Goal: Information Seeking & Learning: Learn about a topic

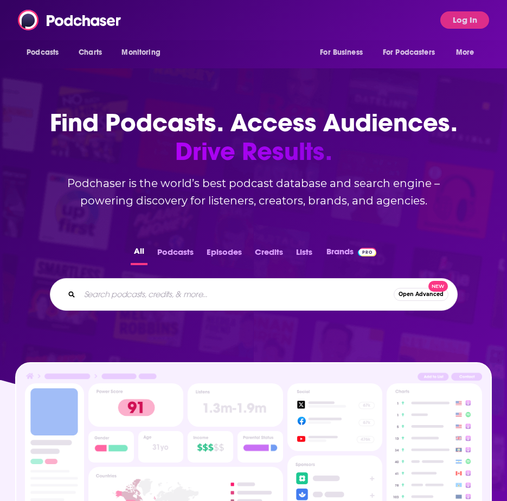
click at [132, 300] on input "Search podcasts, credits, & more..." at bounding box center [237, 294] width 314 height 17
type input "The money with [PERSON_NAME] Show"
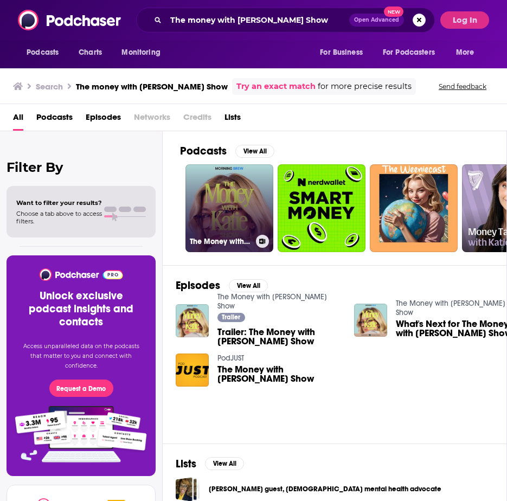
click at [223, 199] on link "The Money with [PERSON_NAME] Show" at bounding box center [229, 208] width 88 height 88
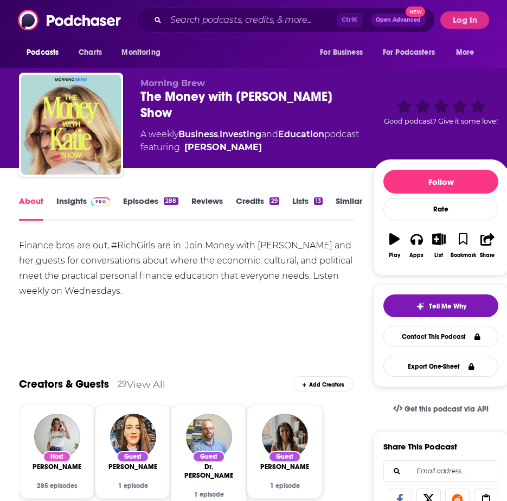
click at [145, 204] on link "Episodes 288" at bounding box center [150, 208] width 55 height 25
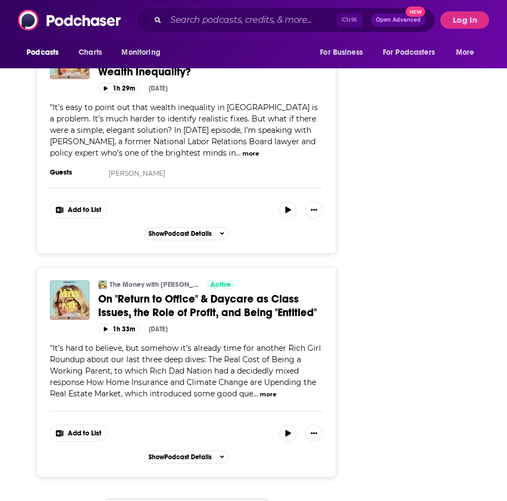
scroll to position [5812, 0]
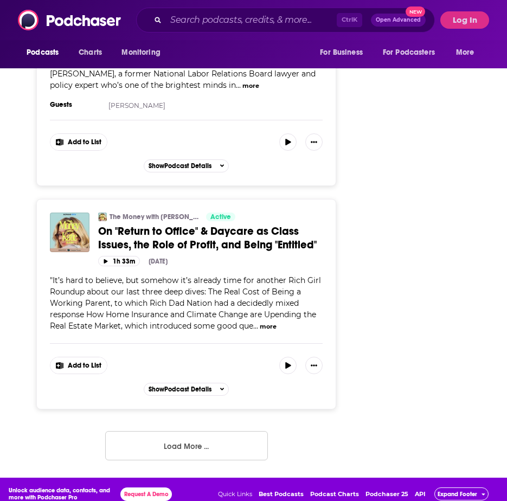
click at [224, 446] on button "Load More ..." at bounding box center [186, 445] width 163 height 29
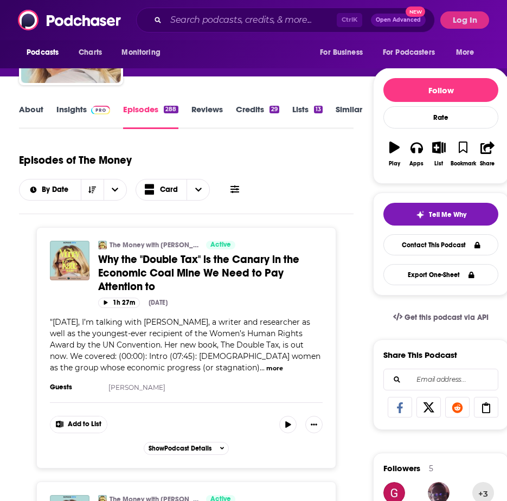
scroll to position [0, 0]
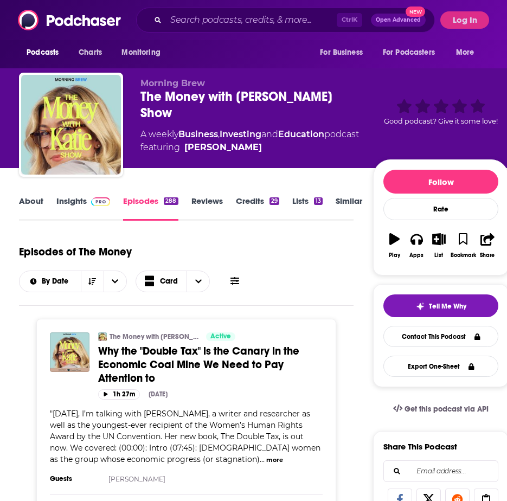
click at [241, 199] on link "Credits 29" at bounding box center [257, 208] width 43 height 25
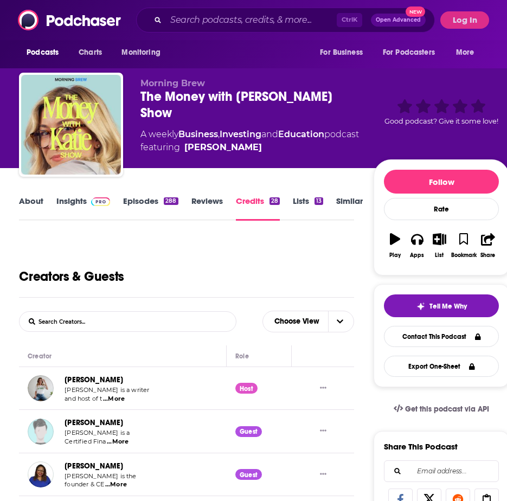
click at [130, 196] on link "Episodes 288" at bounding box center [150, 208] width 55 height 25
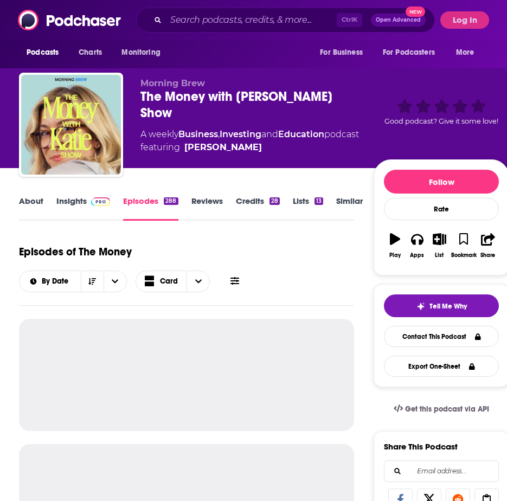
click at [31, 202] on link "About" at bounding box center [31, 208] width 24 height 25
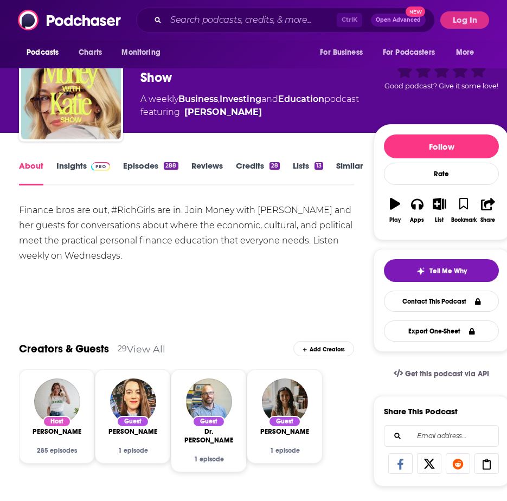
scroll to position [18, 0]
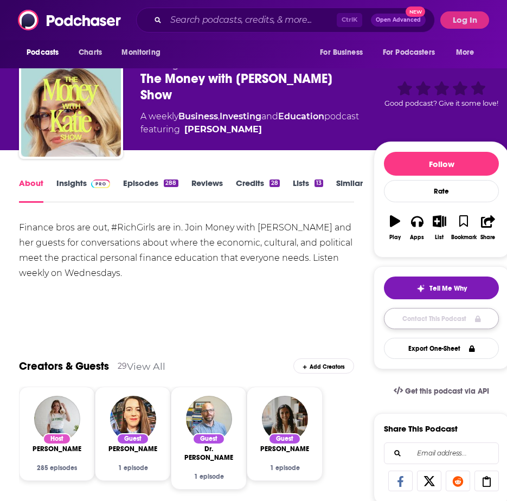
click at [430, 326] on link "Contact This Podcast" at bounding box center [441, 318] width 115 height 21
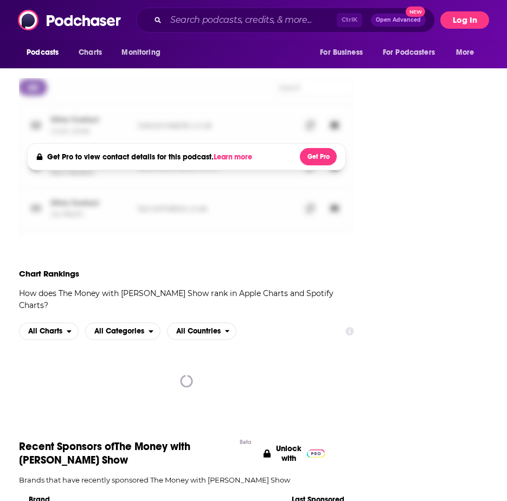
click at [453, 23] on button "Log In" at bounding box center [464, 19] width 49 height 17
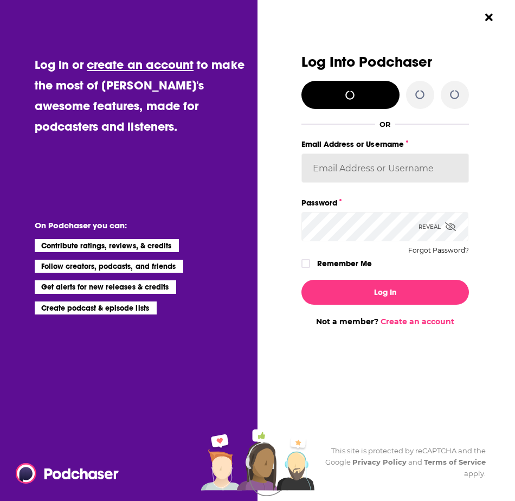
type input "Rpearson"
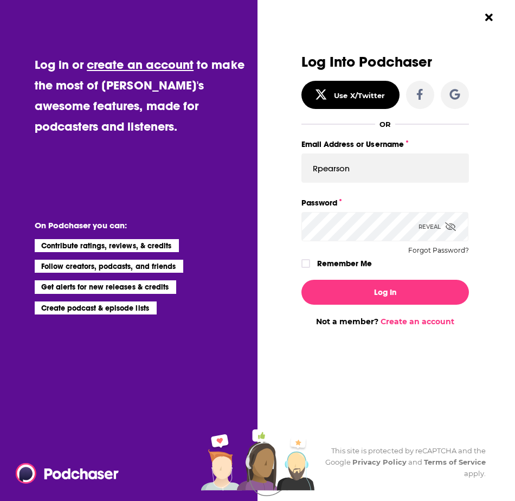
click at [328, 265] on label "Remember Me" at bounding box center [344, 263] width 55 height 14
click at [309, 268] on input "rememberMe" at bounding box center [305, 268] width 7 height 0
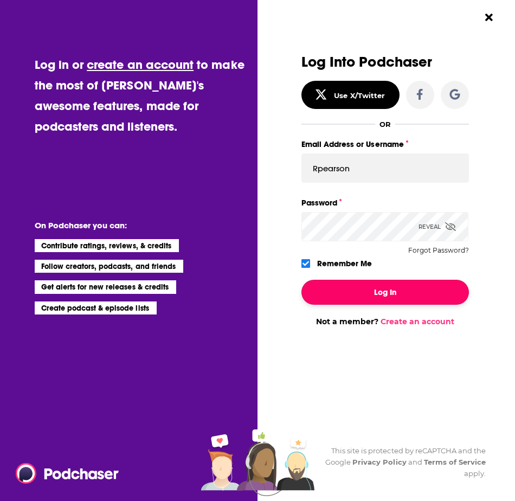
click at [336, 289] on button "Log In" at bounding box center [385, 292] width 168 height 25
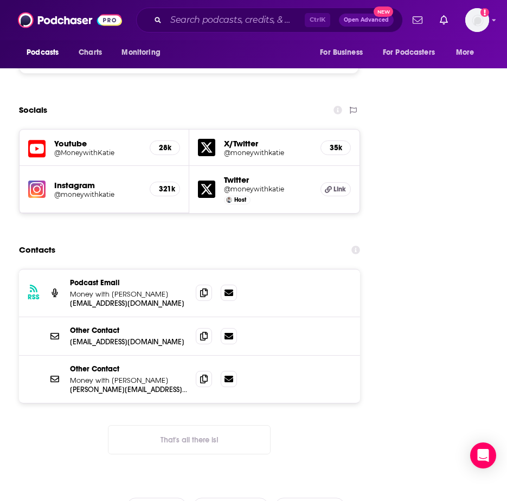
scroll to position [1551, 0]
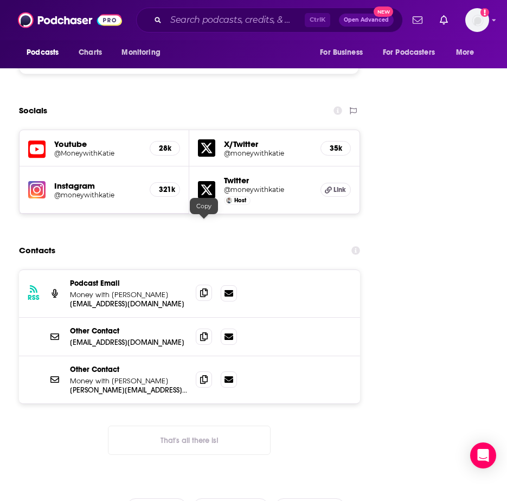
click at [202, 288] on icon at bounding box center [204, 292] width 8 height 9
click at [208, 285] on span at bounding box center [204, 293] width 16 height 16
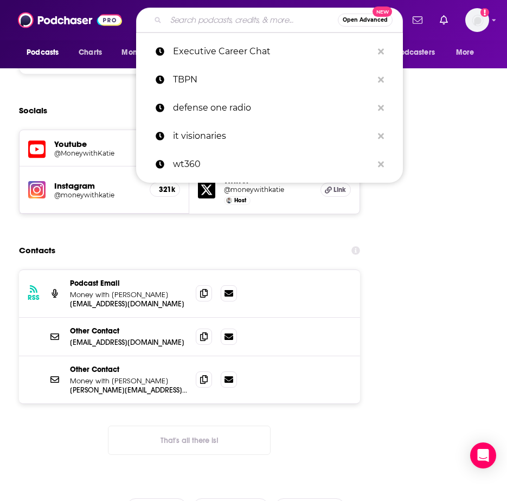
click at [181, 21] on input "Search podcasts, credits, & more..." at bounding box center [252, 19] width 172 height 17
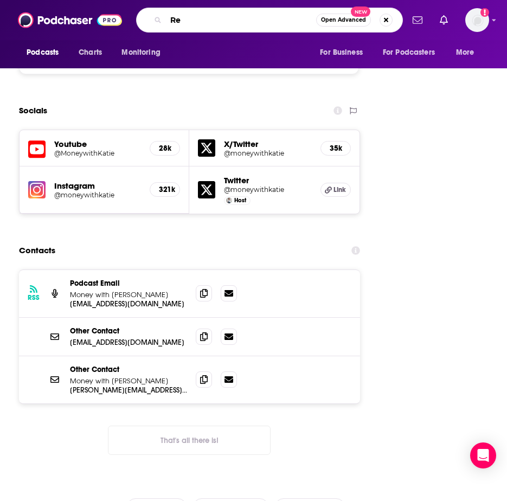
click at [189, 21] on input "Re" at bounding box center [241, 19] width 150 height 17
type input "Real Estate with NAR"
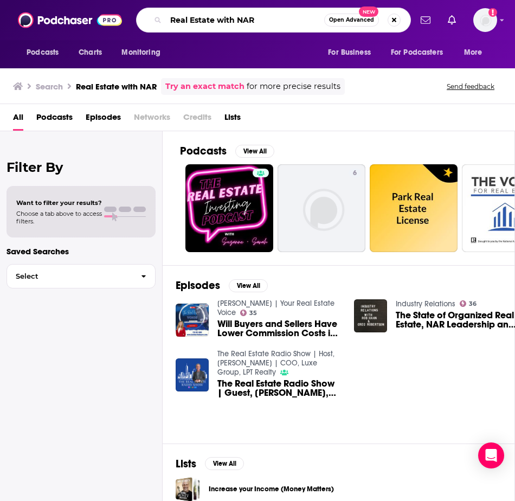
drag, startPoint x: 236, startPoint y: 19, endPoint x: 160, endPoint y: 22, distance: 76.0
click at [160, 22] on div "Real Estate with NAR Open Advanced New" at bounding box center [273, 20] width 275 height 25
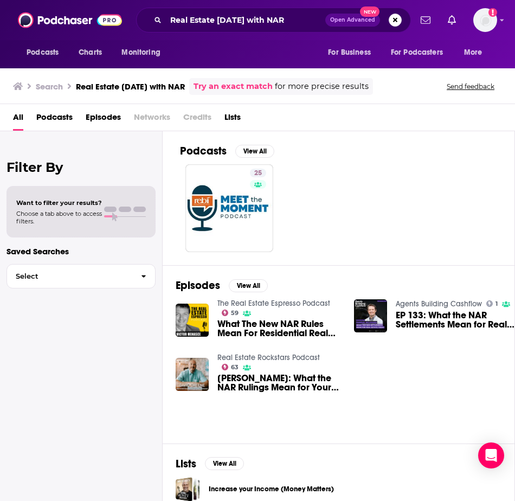
click at [208, 85] on link "Try an exact match" at bounding box center [233, 86] width 79 height 12
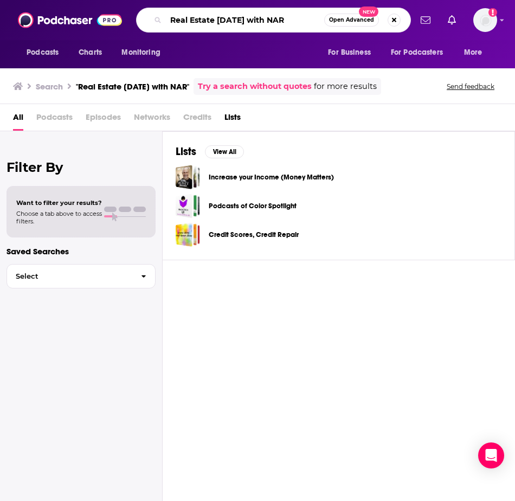
drag, startPoint x: 298, startPoint y: 16, endPoint x: 163, endPoint y: 19, distance: 135.0
click at [163, 19] on div "Real Estate [DATE] with NAR Open Advanced New" at bounding box center [273, 20] width 275 height 25
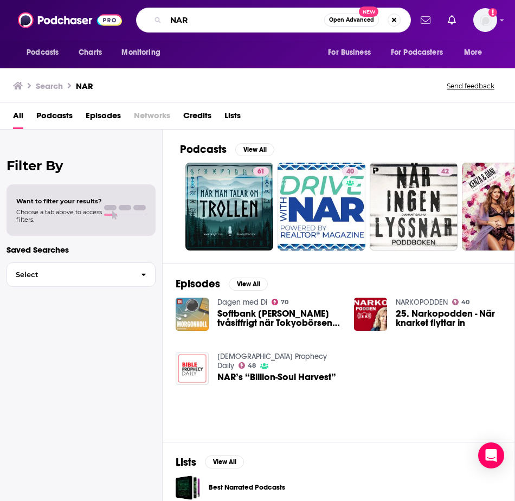
drag, startPoint x: 223, startPoint y: 15, endPoint x: 156, endPoint y: 8, distance: 67.0
click at [156, 8] on div "NAR Open Advanced New" at bounding box center [273, 20] width 275 height 25
type input "Real Estate [DATE]"
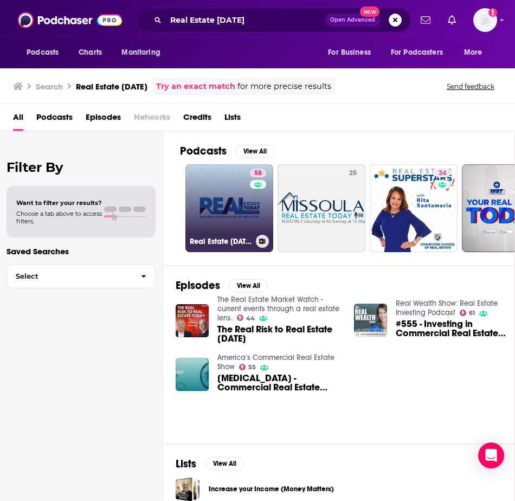
click at [219, 192] on link "58 Real Estate [DATE]" at bounding box center [229, 208] width 88 height 88
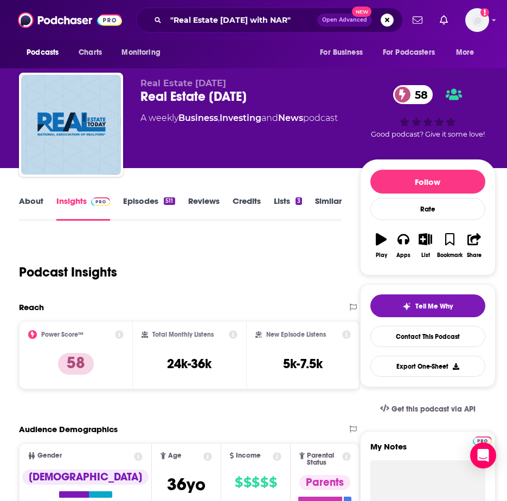
click at [201, 202] on link "Reviews" at bounding box center [203, 208] width 31 height 25
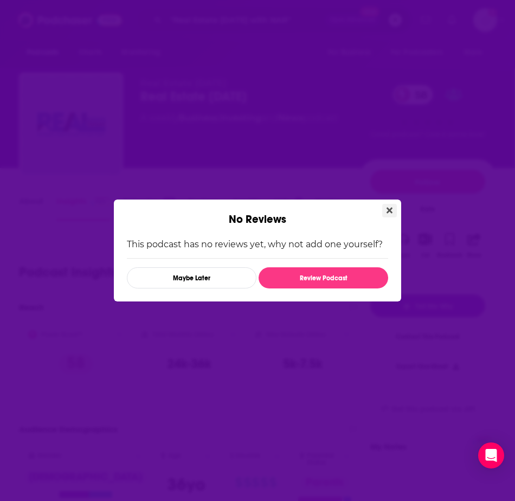
click at [391, 213] on icon "Close" at bounding box center [390, 210] width 6 height 9
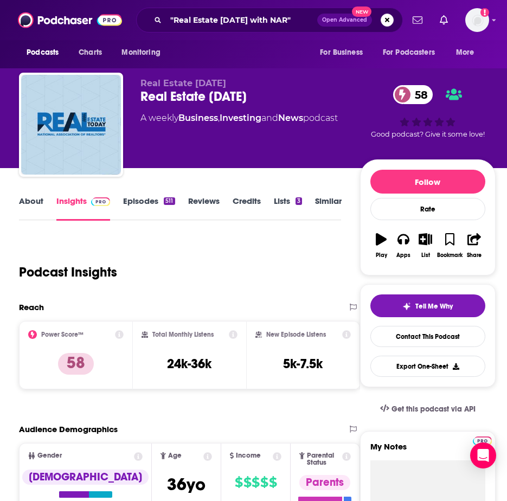
click at [37, 202] on link "About" at bounding box center [31, 208] width 24 height 25
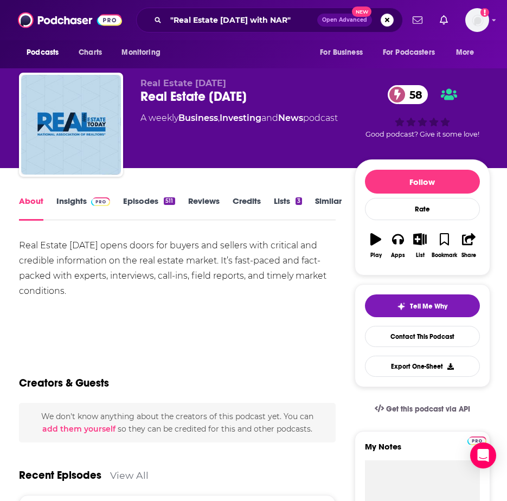
scroll to position [54, 0]
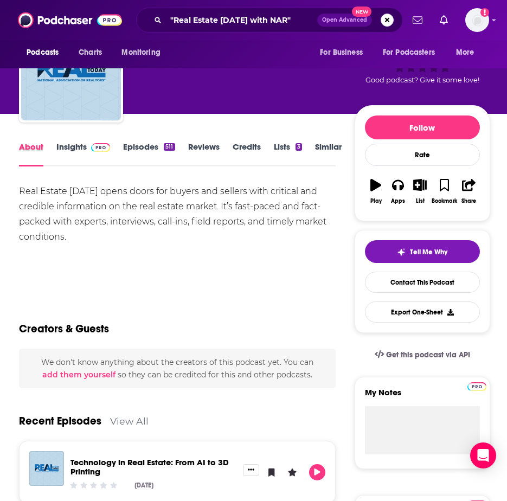
click at [55, 151] on div "About" at bounding box center [37, 153] width 37 height 25
click at [64, 152] on link "Insights" at bounding box center [83, 153] width 54 height 25
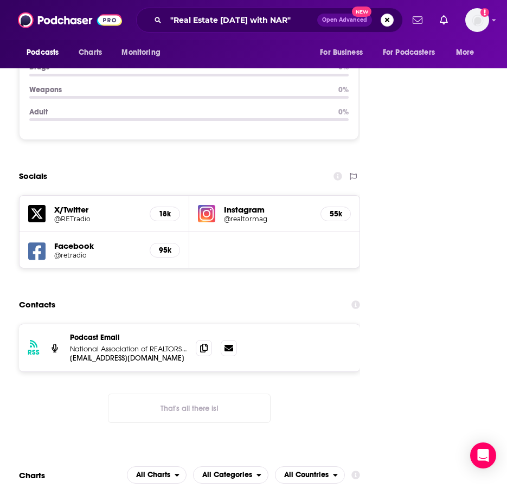
scroll to position [1464, 0]
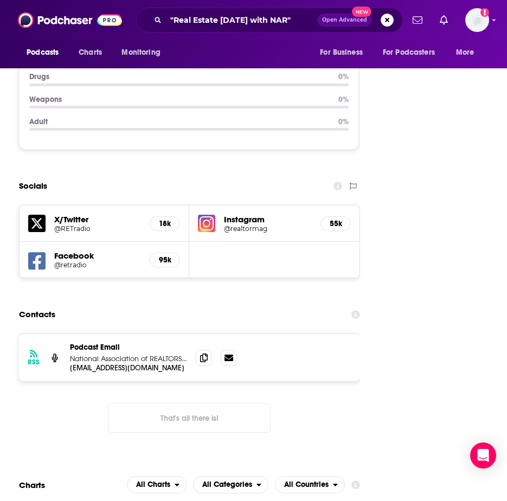
click at [198, 349] on span at bounding box center [204, 357] width 16 height 16
click at [240, 17] on input ""Real Estate [DATE] with NAR"" at bounding box center [241, 19] width 151 height 17
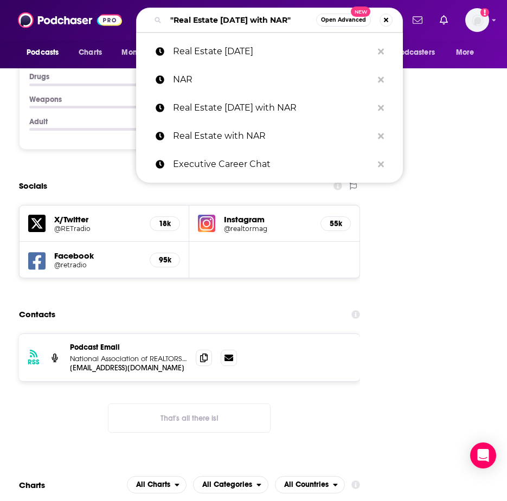
type input ""Real Estate [DATE] with NAR""
click at [384, 19] on button "Search podcasts, credits, & more..." at bounding box center [385, 20] width 13 height 13
click at [257, 22] on input "Search podcasts, credits, & more..." at bounding box center [252, 19] width 172 height 17
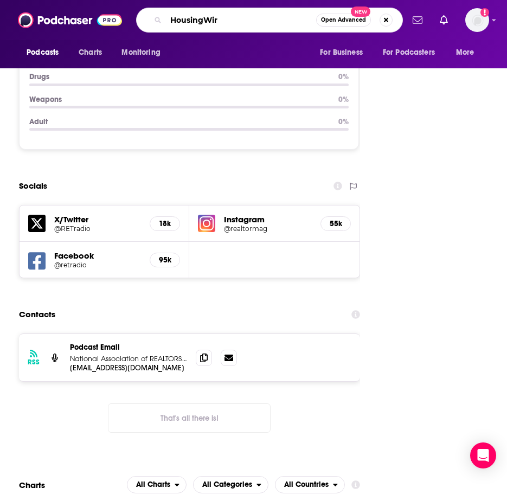
type input "HousingWire"
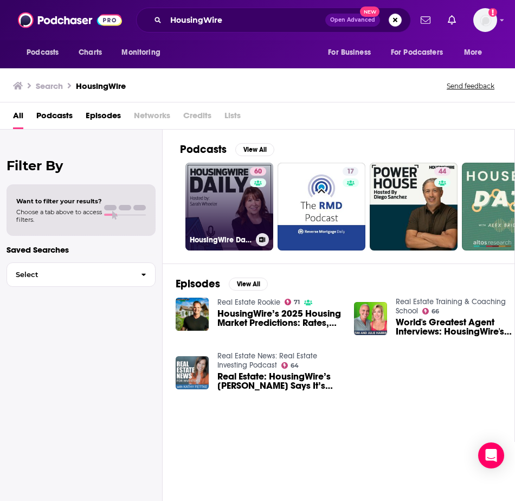
click at [218, 209] on link "60 HousingWire Daily" at bounding box center [229, 207] width 88 height 88
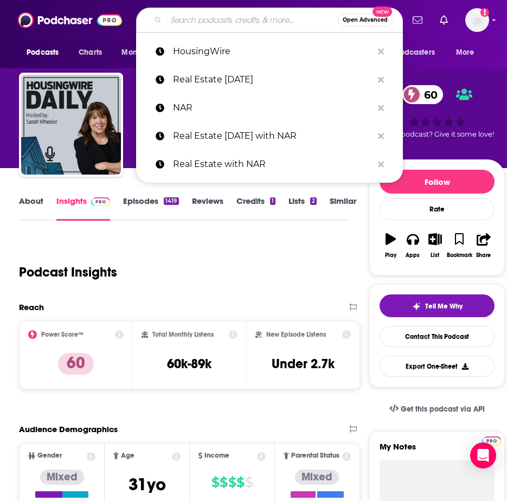
click at [223, 17] on input "Search podcasts, credits, & more..." at bounding box center [252, 19] width 172 height 17
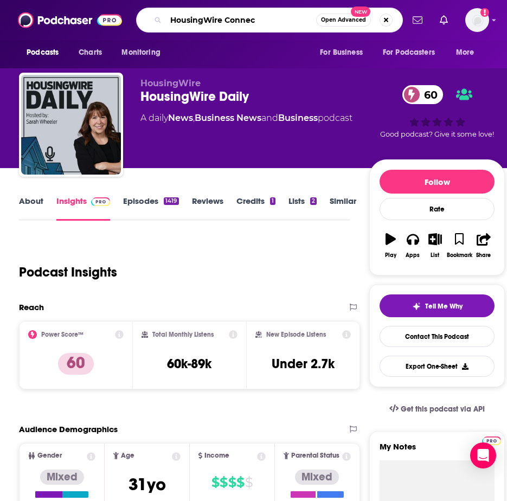
type input "HousingWire Connect"
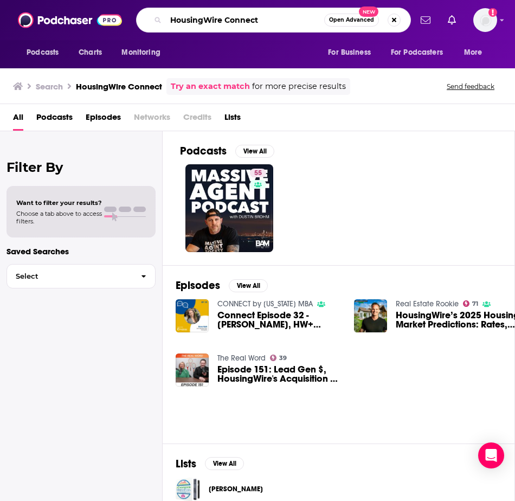
drag, startPoint x: 268, startPoint y: 18, endPoint x: 226, endPoint y: 20, distance: 42.9
click at [226, 20] on input "HousingWire Connect" at bounding box center [245, 19] width 158 height 17
type input "HousingWire Daily"
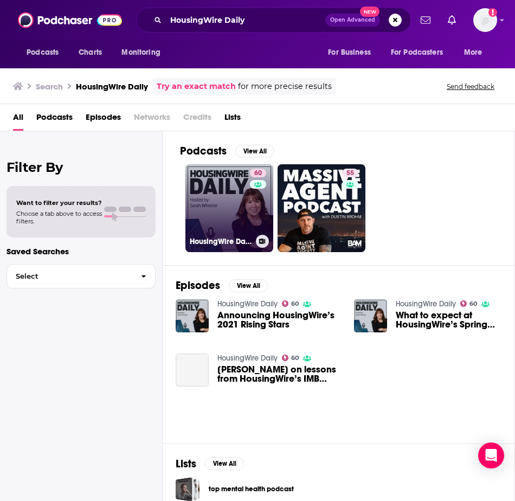
click at [215, 237] on h3 "HousingWire Daily" at bounding box center [221, 241] width 62 height 9
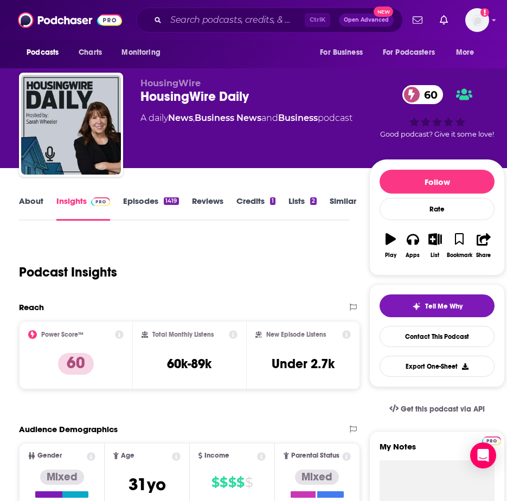
click at [31, 203] on link "About" at bounding box center [31, 208] width 24 height 25
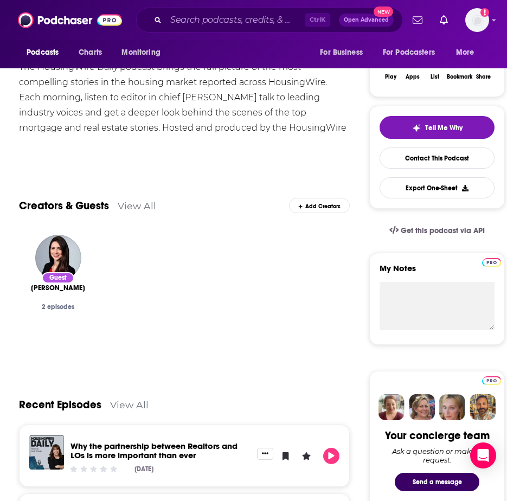
scroll to position [108, 0]
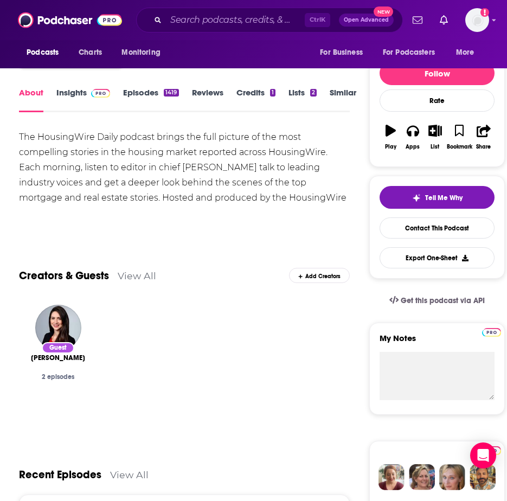
click at [57, 89] on link "Insights" at bounding box center [83, 99] width 54 height 25
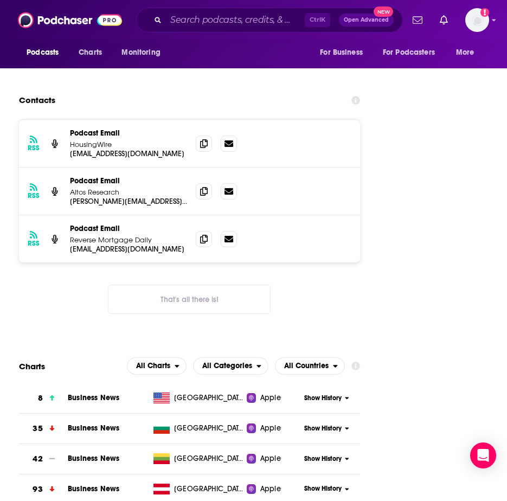
scroll to position [1572, 0]
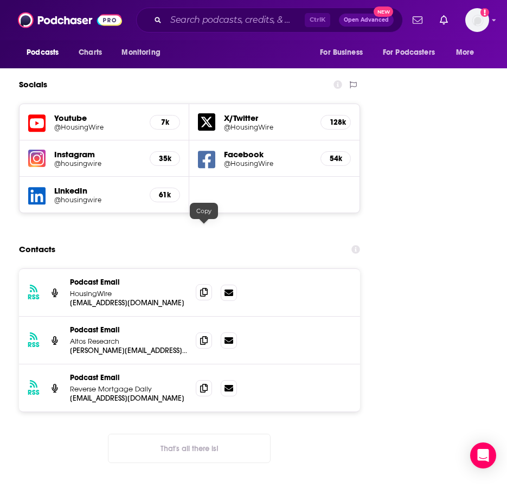
click at [209, 284] on span at bounding box center [204, 292] width 16 height 16
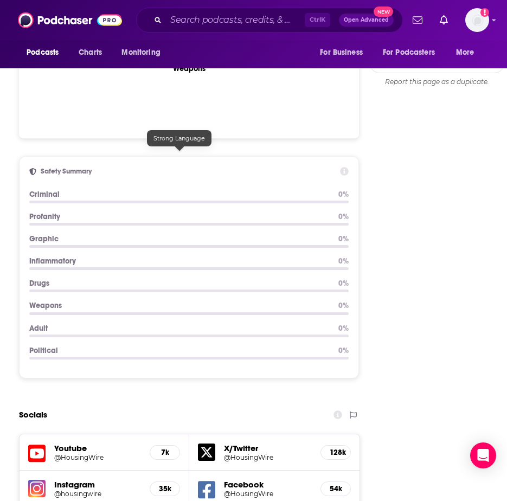
scroll to position [1138, 0]
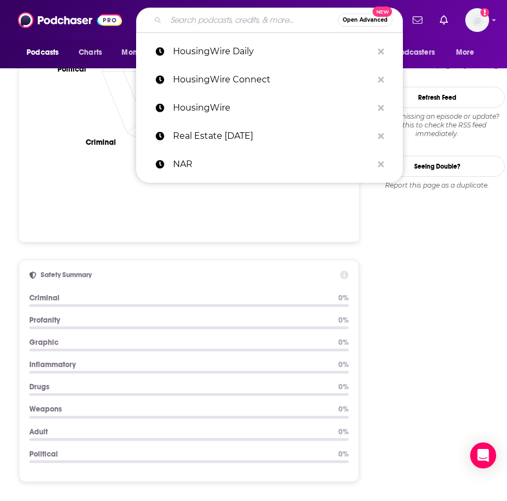
click at [217, 15] on input "Search podcasts, credits, & more..." at bounding box center [252, 19] width 172 height 17
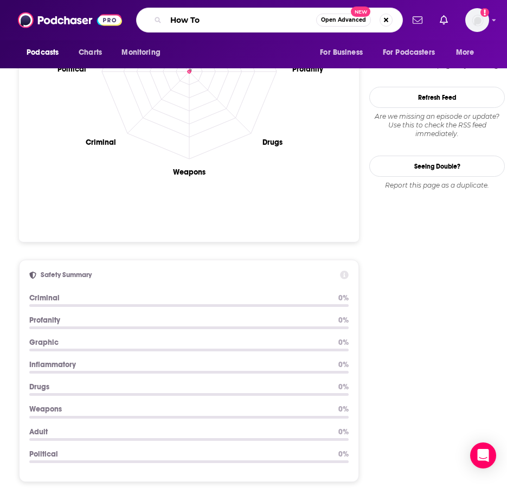
click at [265, 15] on input "How To" at bounding box center [241, 19] width 150 height 17
type input "How To Buy A Home"
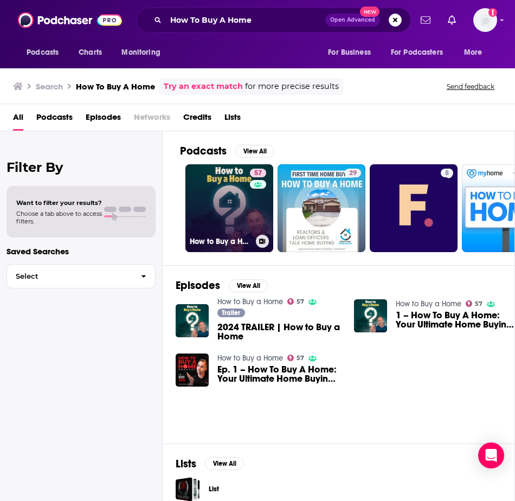
click at [213, 244] on h3 "How to Buy a Home" at bounding box center [221, 241] width 62 height 9
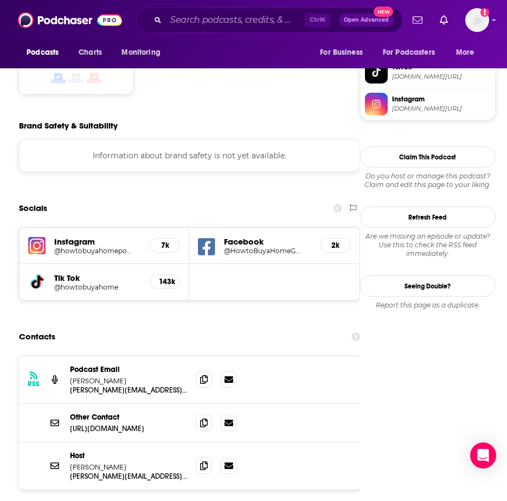
scroll to position [922, 0]
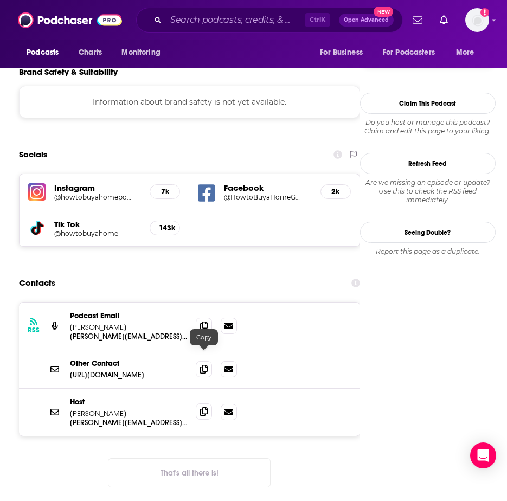
click at [201, 407] on icon at bounding box center [204, 411] width 8 height 9
click at [207, 321] on icon at bounding box center [204, 325] width 8 height 9
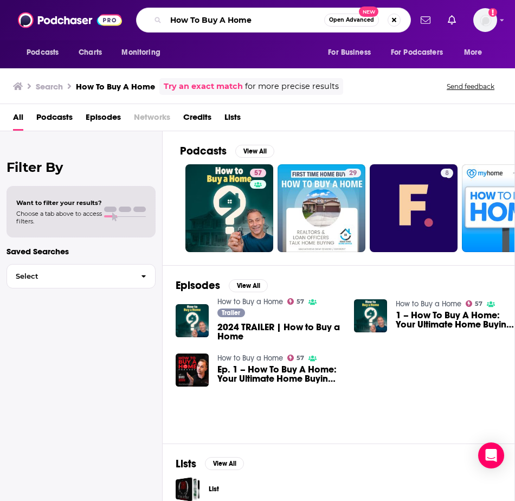
drag, startPoint x: 262, startPoint y: 21, endPoint x: 146, endPoint y: 24, distance: 115.5
click at [146, 24] on div "How To Buy A Home Open Advanced New" at bounding box center [273, 20] width 275 height 25
type input "The Educated Homebuyer"
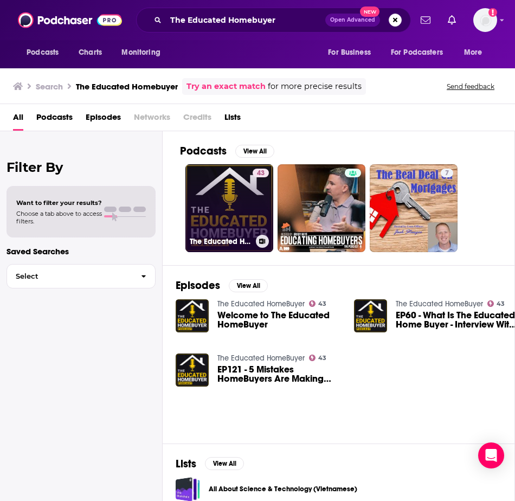
click at [201, 237] on h3 "The Educated HomeBuyer" at bounding box center [221, 241] width 62 height 9
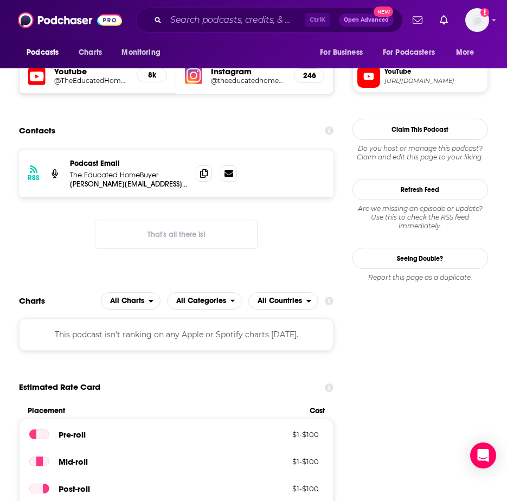
scroll to position [759, 0]
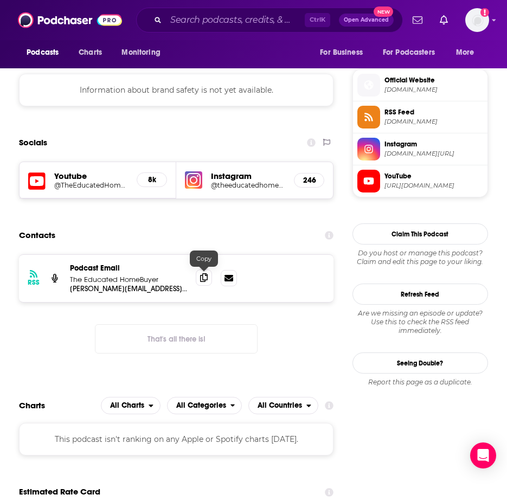
click at [203, 283] on span at bounding box center [204, 277] width 16 height 16
click at [207, 278] on icon at bounding box center [204, 277] width 8 height 9
